Goal: Information Seeking & Learning: Find specific page/section

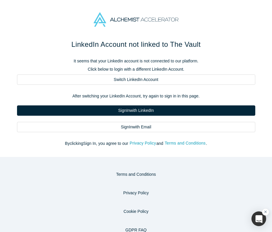
click at [168, 133] on div "LinkedIn Account not linked to The Vault It seems that your LinkedIn account is…" at bounding box center [136, 92] width 247 height 107
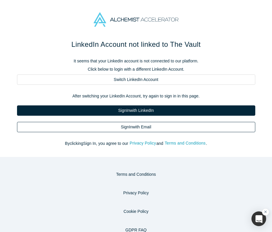
click at [164, 130] on link "Sign In with Email" at bounding box center [136, 127] width 239 height 10
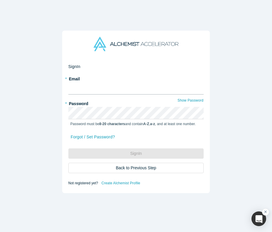
click at [136, 88] on input "text" at bounding box center [136, 88] width 136 height 12
type input "katinka@alchemistaccelerator.com"
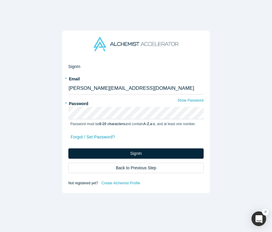
click at [91, 159] on div "Sign In Back to Previous Step" at bounding box center [136, 160] width 136 height 25
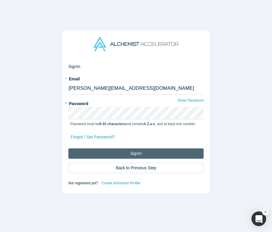
click at [91, 151] on button "Sign In" at bounding box center [136, 153] width 136 height 10
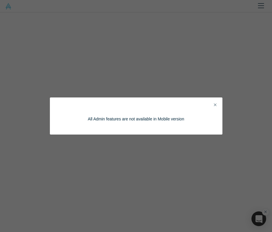
click at [216, 104] on icon "Close" at bounding box center [215, 104] width 3 height 3
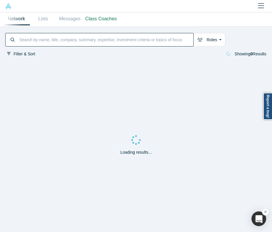
click at [71, 37] on input at bounding box center [106, 40] width 175 height 12
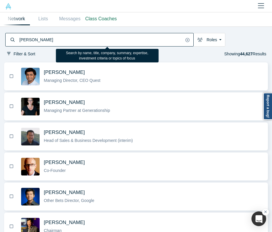
type input "steve taub"
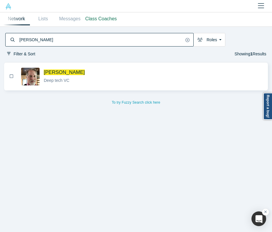
click at [80, 74] on span "Steve Taub" at bounding box center [154, 72] width 220 height 6
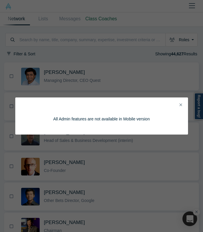
click at [180, 105] on icon "Close" at bounding box center [181, 105] width 3 height 4
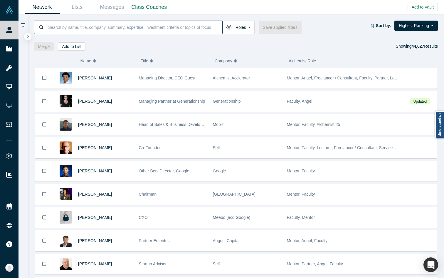
click at [133, 29] on input at bounding box center [135, 27] width 175 height 14
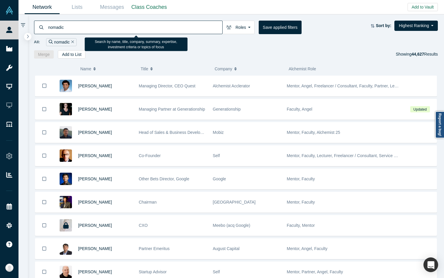
type input "nomadic"
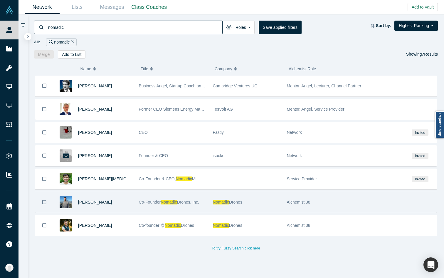
click at [147, 198] on div "Co-Founder Nomadic Drones, Inc." at bounding box center [173, 202] width 68 height 20
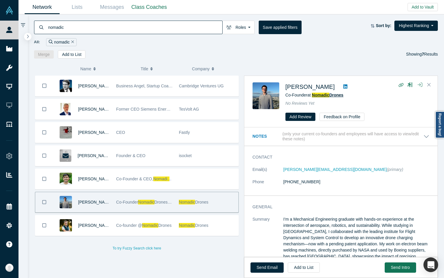
click at [201, 96] on span "Nomadic" at bounding box center [320, 95] width 17 height 5
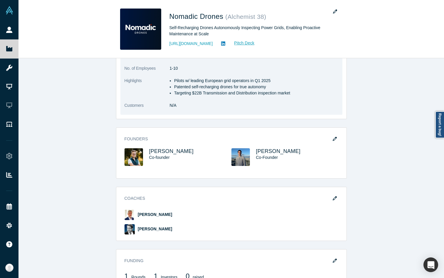
scroll to position [290, 0]
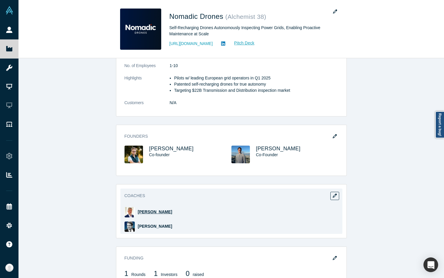
click at [148, 209] on span "[PERSON_NAME]" at bounding box center [155, 211] width 34 height 5
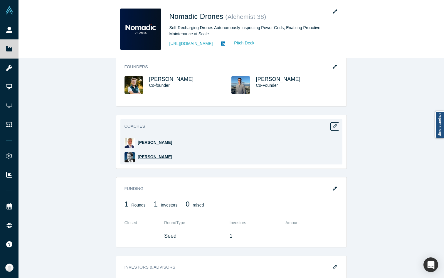
scroll to position [354, 0]
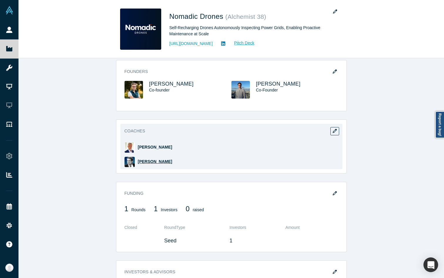
click at [149, 159] on span "[PERSON_NAME]" at bounding box center [155, 161] width 34 height 5
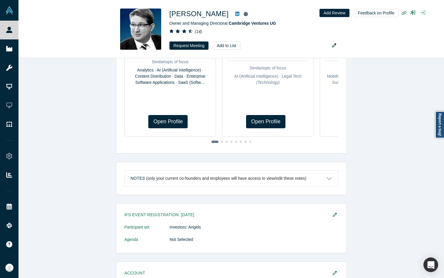
scroll to position [359, 0]
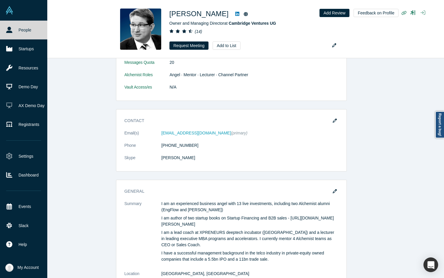
click at [15, 25] on link "People" at bounding box center [23, 30] width 47 height 19
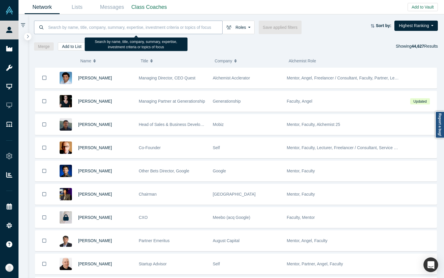
click at [166, 30] on input at bounding box center [135, 27] width 175 height 14
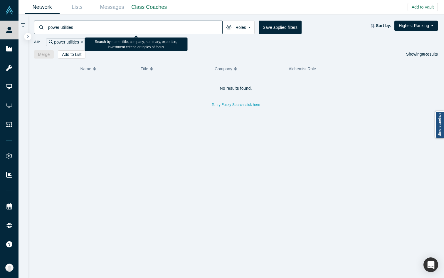
click at [62, 27] on input "power utilities" at bounding box center [135, 27] width 175 height 14
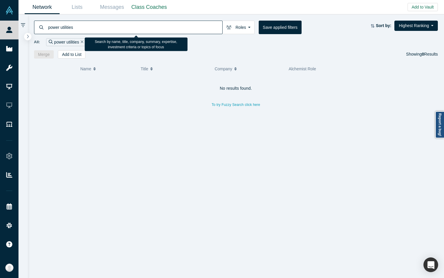
click at [58, 27] on input "power utilities" at bounding box center [135, 27] width 175 height 14
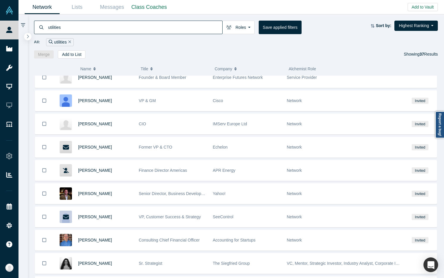
scroll to position [357, 0]
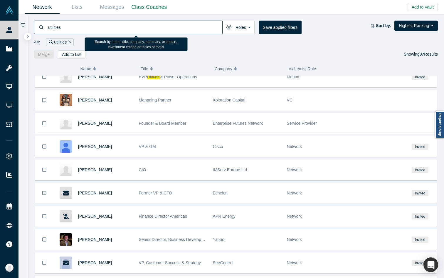
click at [98, 26] on input "utilities" at bounding box center [135, 27] width 175 height 14
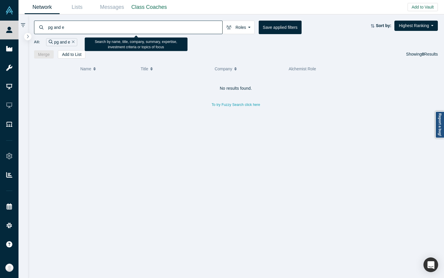
type input "pg and e"
click at [80, 30] on input "pg and e" at bounding box center [135, 27] width 175 height 14
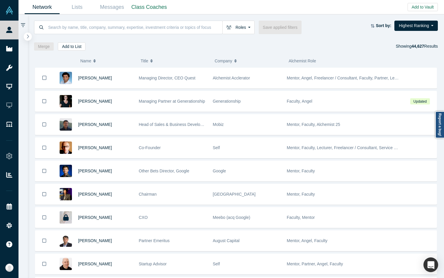
click at [29, 36] on button "button" at bounding box center [28, 37] width 8 height 8
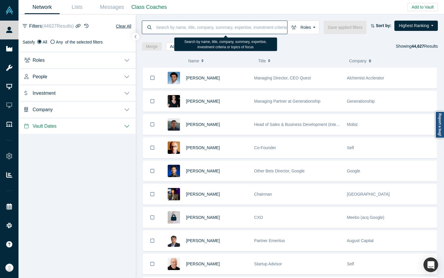
click at [207, 26] on input at bounding box center [222, 27] width 132 height 14
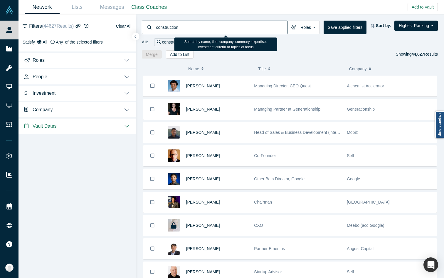
type input "construction"
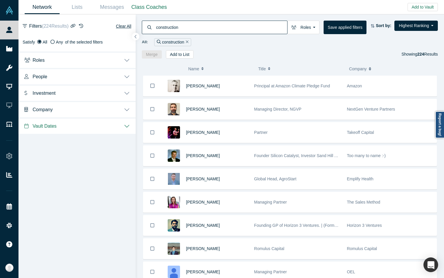
click at [138, 112] on div "( 0 ) Name Title Company Alchemist Role [PERSON_NAME] Principal at Amazon Clima…" at bounding box center [290, 168] width 309 height 220
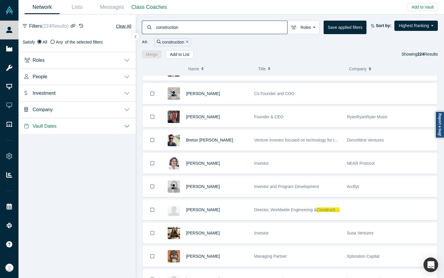
scroll to position [1806, 0]
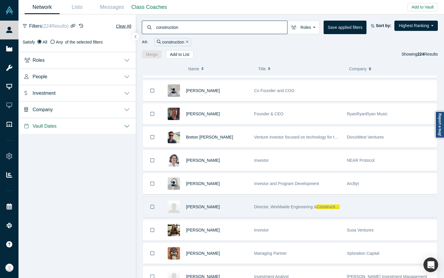
click at [306, 201] on div "Director, Worldwide Engineering & Construction Services and Solutions" at bounding box center [297, 207] width 87 height 20
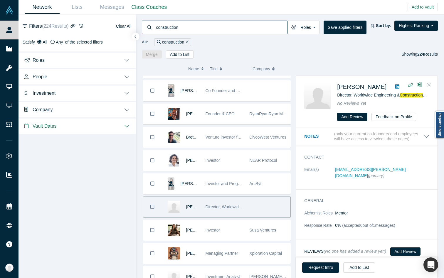
click at [429, 83] on icon "Close" at bounding box center [430, 84] width 4 height 5
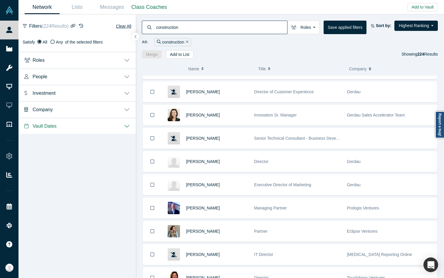
scroll to position [2060, 0]
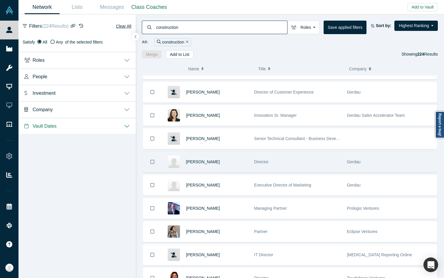
click at [358, 167] on div "Gerdau" at bounding box center [390, 162] width 87 height 20
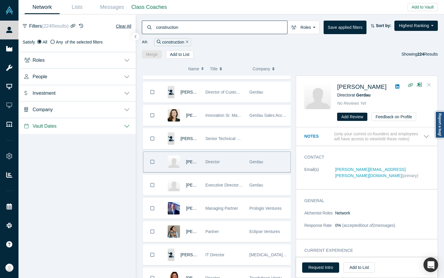
click at [428, 81] on button "Close" at bounding box center [429, 84] width 9 height 9
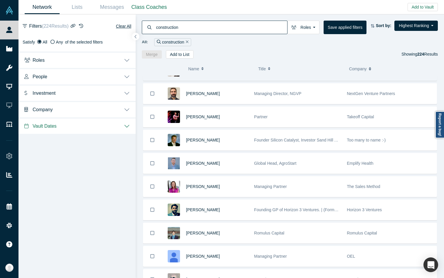
scroll to position [0, 0]
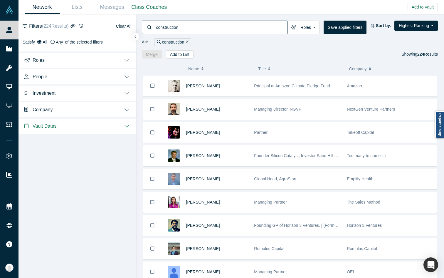
click at [188, 41] on icon "Remove Filter" at bounding box center [187, 42] width 3 height 4
